Goal: Information Seeking & Learning: Learn about a topic

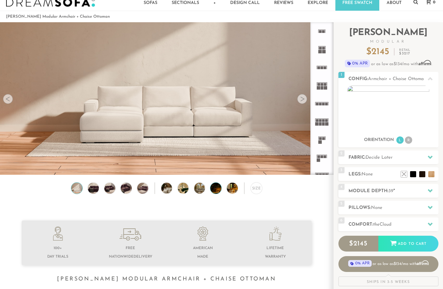
scroll to position [16, 0]
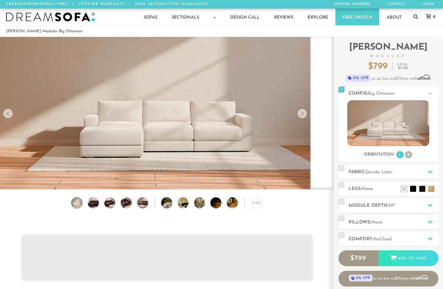
click at [169, 202] on img at bounding box center [170, 203] width 19 height 11
click at [303, 113] on div at bounding box center [302, 114] width 10 height 10
click at [302, 112] on div at bounding box center [302, 114] width 10 height 10
click at [303, 113] on div at bounding box center [302, 114] width 10 height 10
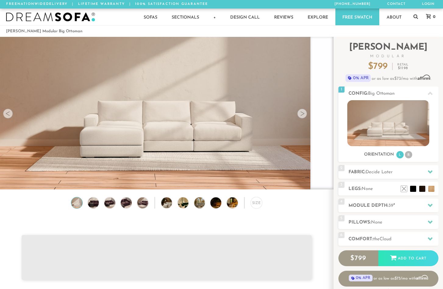
click at [303, 113] on div at bounding box center [302, 114] width 10 height 10
click at [184, 200] on img at bounding box center [187, 203] width 19 height 11
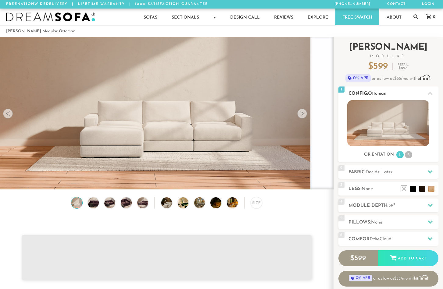
click at [409, 152] on li "R" at bounding box center [408, 154] width 7 height 7
click at [408, 156] on li "R" at bounding box center [408, 154] width 7 height 7
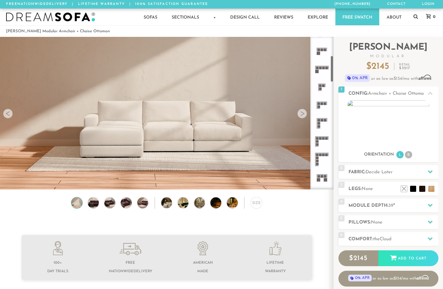
scroll to position [83, 0]
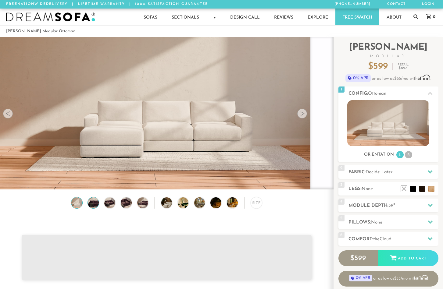
click at [92, 204] on img at bounding box center [93, 203] width 13 height 11
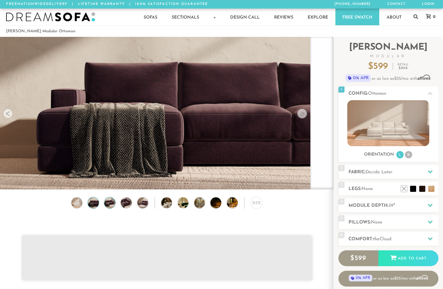
click at [112, 203] on img at bounding box center [109, 203] width 13 height 11
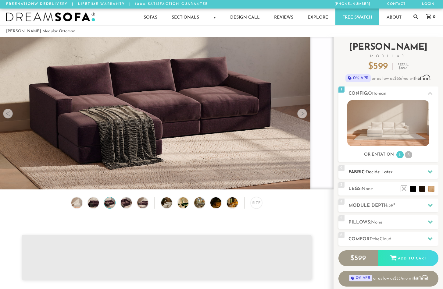
click at [358, 174] on h2 "Fabric: Decide Later" at bounding box center [394, 172] width 90 height 7
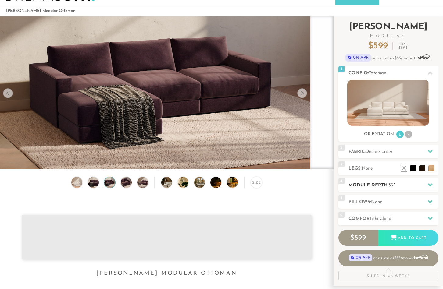
scroll to position [22, 0]
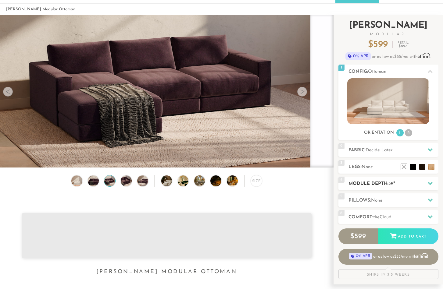
click at [367, 184] on h2 "Module Depth: 39 "" at bounding box center [394, 184] width 90 height 7
click at [429, 182] on icon at bounding box center [430, 183] width 5 height 5
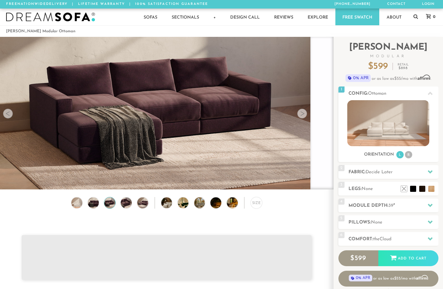
scroll to position [0, 0]
click at [415, 15] on icon at bounding box center [415, 16] width 5 height 5
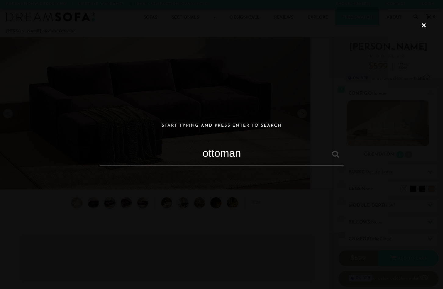
type input "ottoman"
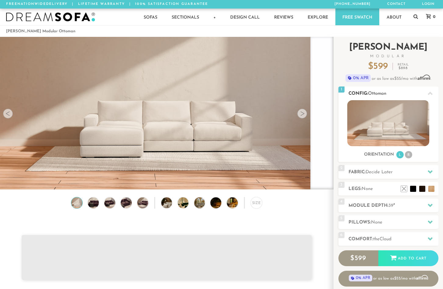
click at [431, 92] on icon at bounding box center [430, 93] width 5 height 5
click at [398, 131] on img at bounding box center [388, 123] width 82 height 46
click at [366, 188] on span "None" at bounding box center [367, 189] width 11 height 5
click at [366, 175] on h2 "Fabric: Decide Later" at bounding box center [394, 172] width 90 height 7
click at [431, 171] on icon at bounding box center [430, 172] width 5 height 5
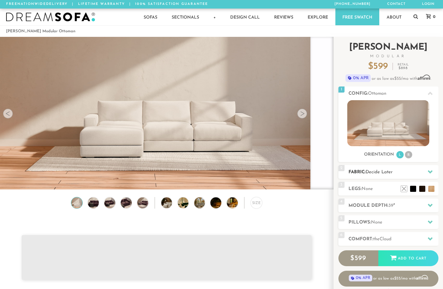
click at [431, 171] on icon at bounding box center [430, 172] width 5 height 5
click at [368, 209] on h2 "Module Depth: 39 "" at bounding box center [394, 205] width 90 height 7
click at [360, 238] on h2 "Comfort: the Cloud" at bounding box center [394, 239] width 90 height 7
click at [428, 239] on icon at bounding box center [430, 239] width 5 height 3
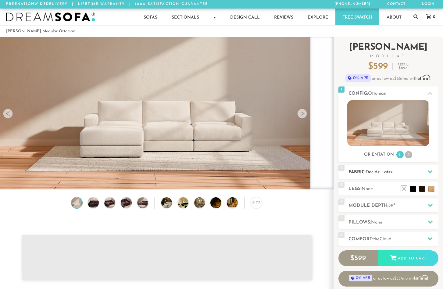
click at [432, 171] on icon at bounding box center [430, 172] width 5 height 5
click at [428, 170] on icon at bounding box center [430, 172] width 5 height 5
click at [378, 173] on span "Decide Later" at bounding box center [379, 172] width 27 height 5
click at [108, 202] on img at bounding box center [109, 203] width 13 height 11
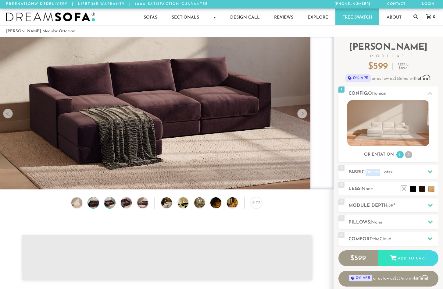
click at [94, 204] on img at bounding box center [93, 203] width 13 height 11
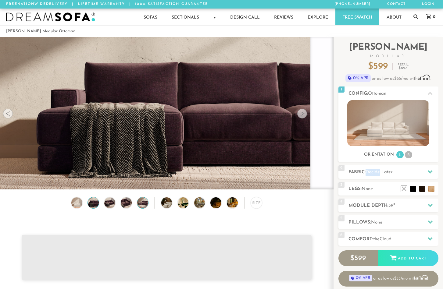
click at [145, 204] on img at bounding box center [142, 203] width 13 height 11
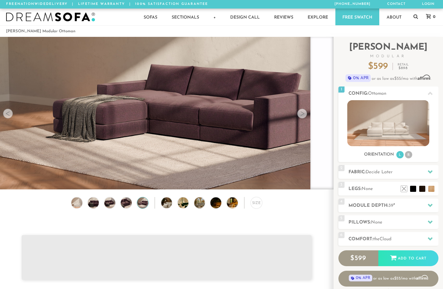
click at [216, 205] on img at bounding box center [219, 203] width 19 height 11
click at [236, 204] on img at bounding box center [236, 203] width 19 height 11
click at [257, 203] on div "Size" at bounding box center [257, 203] width 12 height 12
click at [256, 203] on div "Size" at bounding box center [257, 203] width 12 height 12
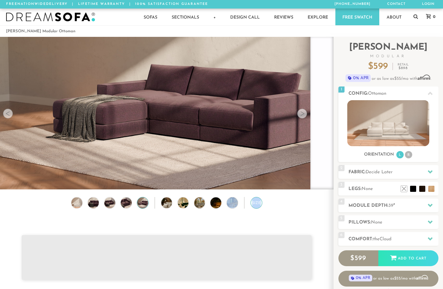
click at [256, 203] on div "Size" at bounding box center [257, 203] width 12 height 12
click at [122, 203] on img at bounding box center [126, 203] width 13 height 11
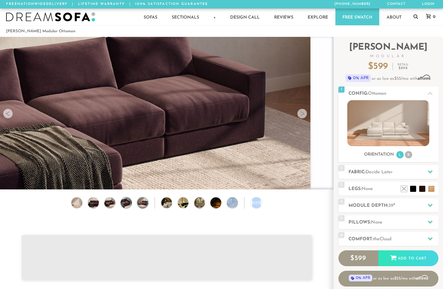
click at [143, 201] on img at bounding box center [142, 203] width 13 height 11
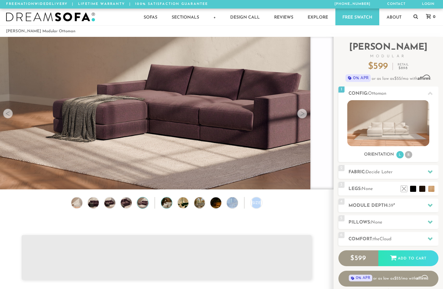
click at [166, 202] on img at bounding box center [170, 203] width 19 height 11
click at [180, 205] on img at bounding box center [187, 203] width 19 height 11
click at [257, 199] on div "Size" at bounding box center [257, 203] width 12 height 12
click at [257, 204] on div "Size" at bounding box center [257, 203] width 12 height 12
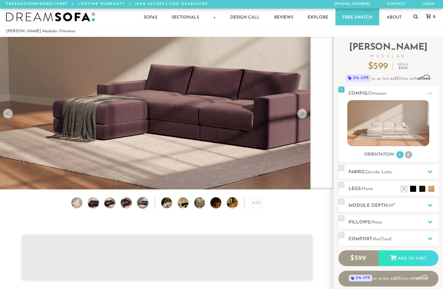
click at [303, 112] on div at bounding box center [302, 114] width 10 height 10
click at [302, 112] on div at bounding box center [302, 114] width 10 height 10
click at [9, 115] on div at bounding box center [8, 114] width 10 height 10
click at [9, 114] on div at bounding box center [8, 114] width 10 height 10
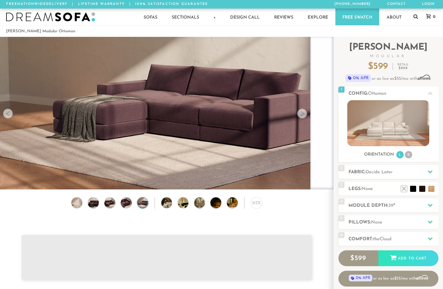
click at [417, 15] on icon at bounding box center [415, 16] width 5 height 5
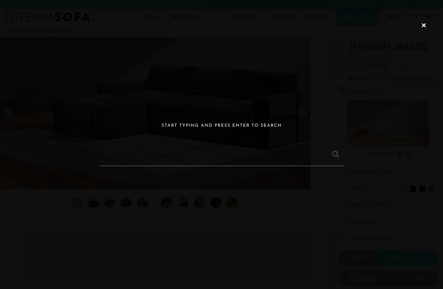
type input "o"
type input "round"
